Goal: Transaction & Acquisition: Purchase product/service

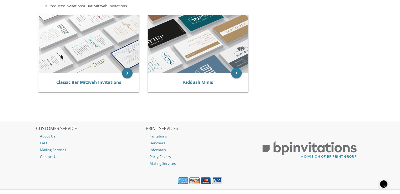
scroll to position [112, 0]
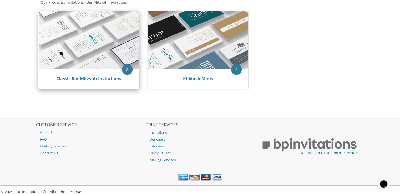
click at [80, 34] on img at bounding box center [89, 40] width 100 height 58
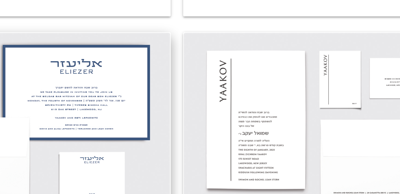
scroll to position [133, 0]
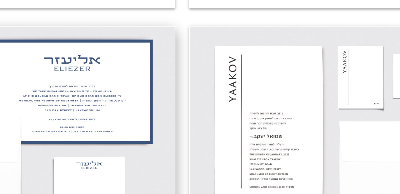
click at [111, 104] on img at bounding box center [89, 110] width 104 height 68
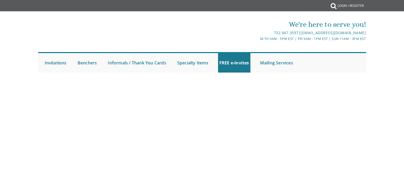
click at [79, 142] on body "My Cart {{shoppingcart.totalQuantityDisplay}} Total: {{shoppingcart.subtotal}} …" at bounding box center [202, 97] width 404 height 194
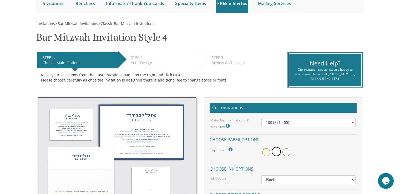
scroll to position [101, 0]
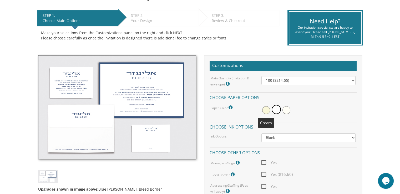
click at [267, 109] on span at bounding box center [266, 110] width 8 height 8
click at [267, 109] on span at bounding box center [266, 109] width 9 height 9
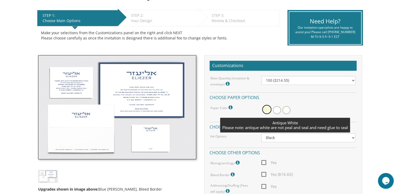
click at [288, 109] on span at bounding box center [286, 110] width 8 height 8
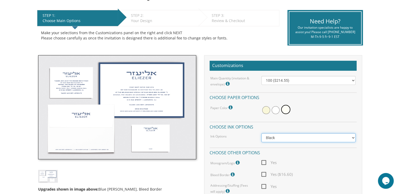
click at [353, 137] on select "Black Colored Ink ($65.00) Black + One Color ($100.00) Two Colors ($137.95)" at bounding box center [308, 137] width 94 height 9
select select "Standard"
click at [261, 133] on select "Black Colored Ink ($65.00) Black + One Color ($100.00) Two Colors ($137.95)" at bounding box center [308, 137] width 94 height 9
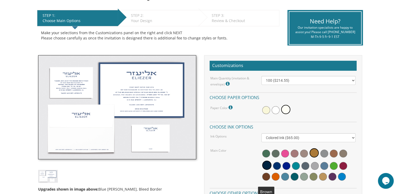
click at [266, 177] on span at bounding box center [266, 177] width 8 height 8
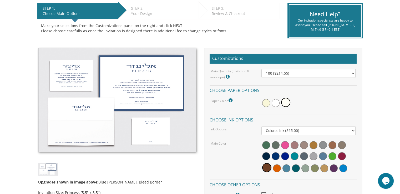
scroll to position [112, 0]
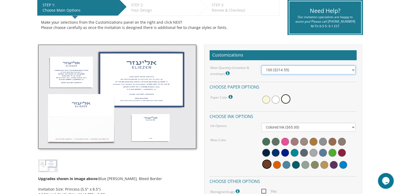
click at [352, 70] on select "100 ($214.55) 200 ($254.60) 300 ($294.25) 400 ($333.55) 500 ($373.90) 600 ($413…" at bounding box center [308, 69] width 94 height 9
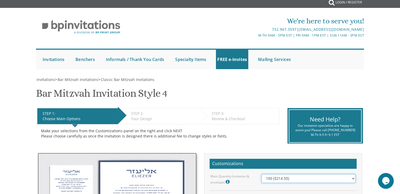
scroll to position [0, 0]
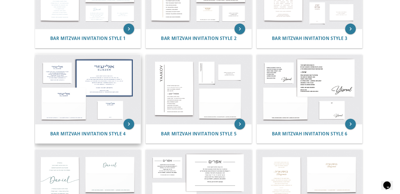
scroll to position [153, 0]
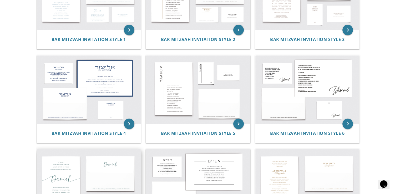
click at [81, 165] on img at bounding box center [89, 183] width 104 height 68
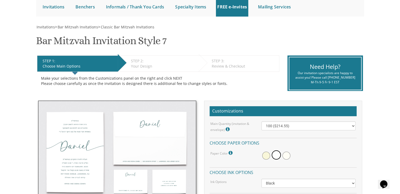
scroll to position [98, 0]
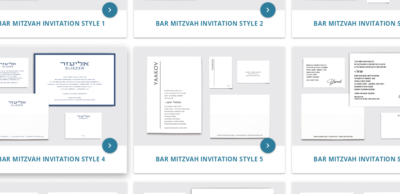
scroll to position [154, 0]
